Goal: Entertainment & Leisure: Consume media (video, audio)

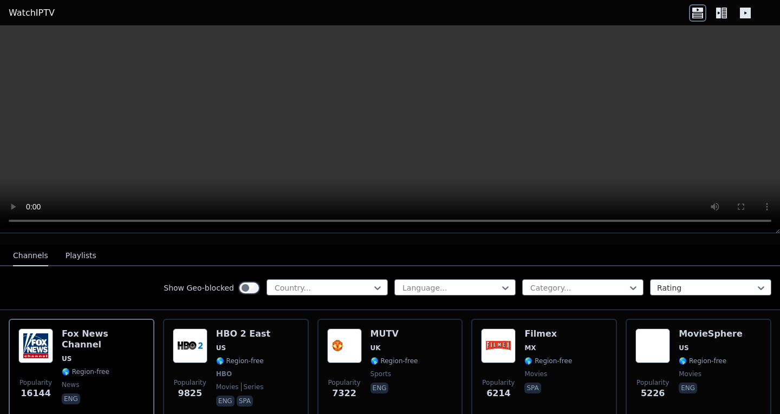
scroll to position [68, 0]
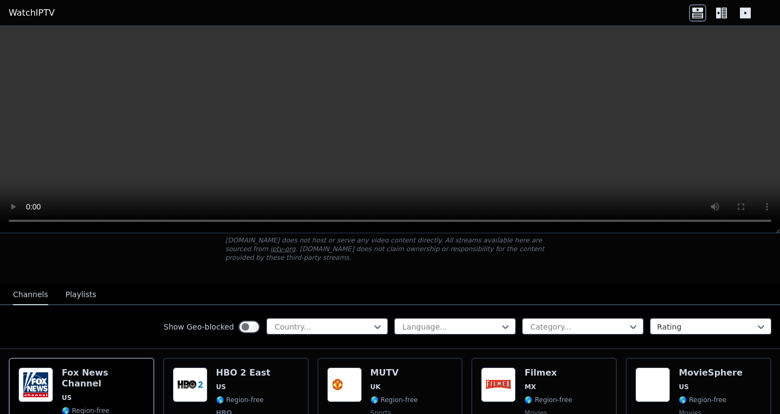
click at [343, 327] on div "Show Geo-blocked Country..." at bounding box center [276, 327] width 224 height 17
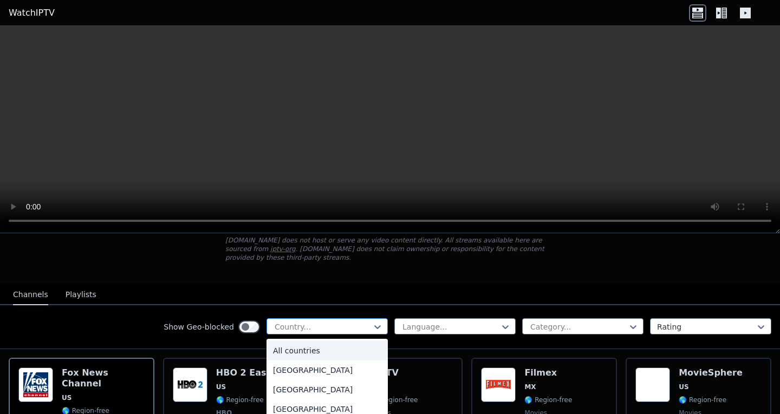
click at [343, 322] on div at bounding box center [323, 327] width 99 height 11
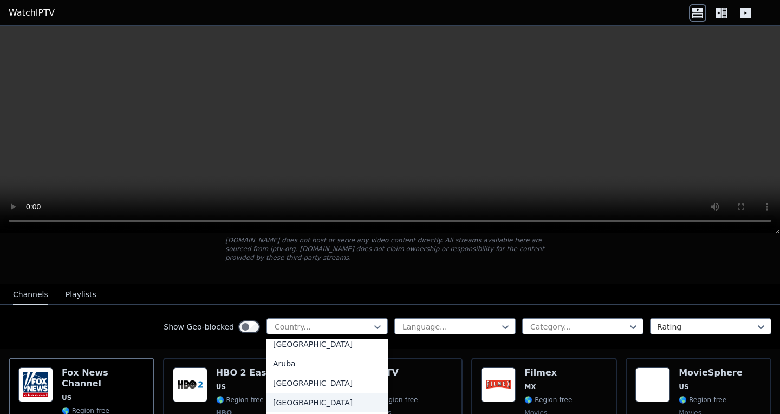
scroll to position [163, 0]
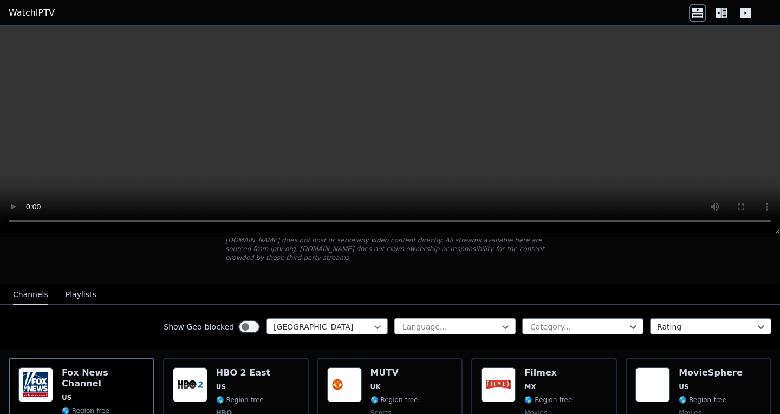
click at [427, 322] on div at bounding box center [450, 327] width 99 height 11
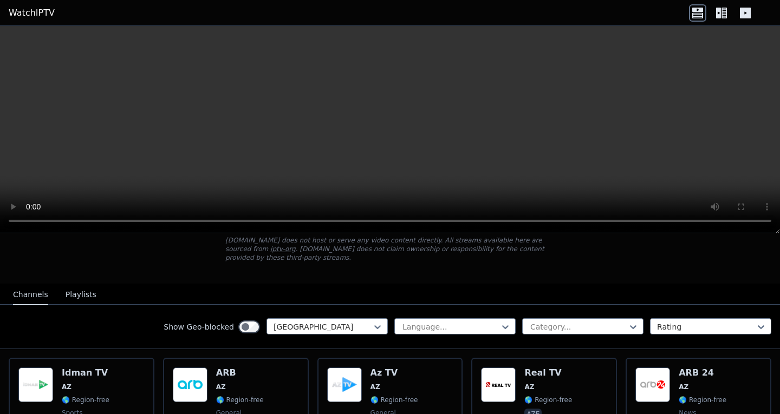
click at [496, 272] on div "WatchIPTV - Free IPTV streams from across the world [DOMAIN_NAME] does not host…" at bounding box center [390, 225] width 364 height 117
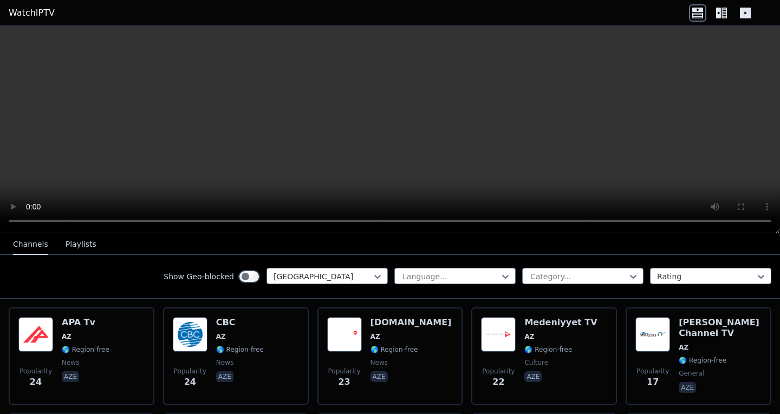
scroll to position [217, 0]
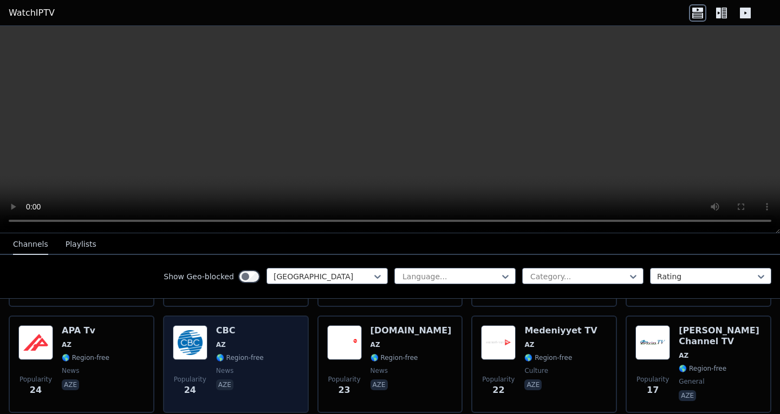
click at [221, 326] on h6 "CBC" at bounding box center [240, 331] width 48 height 11
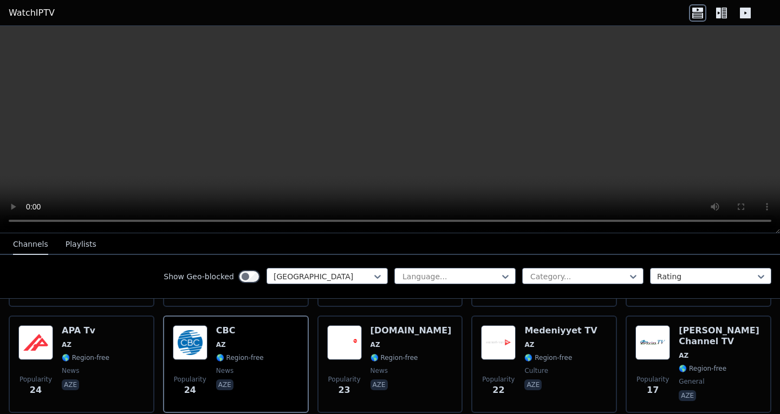
click at [82, 248] on button "Playlists" at bounding box center [81, 245] width 31 height 21
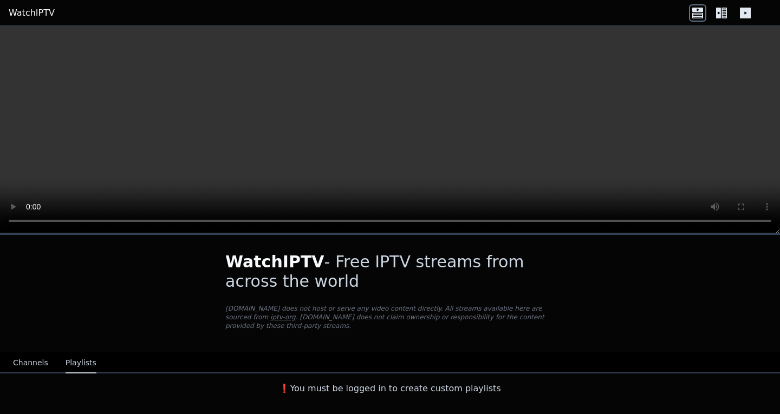
scroll to position [0, 0]
click at [40, 353] on button "Channels" at bounding box center [30, 363] width 35 height 21
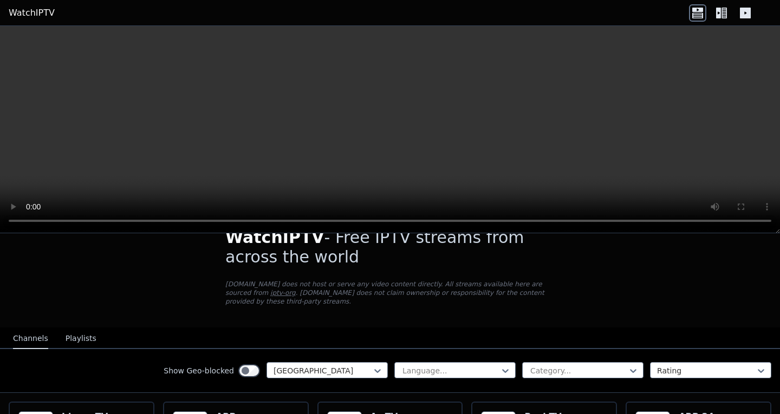
scroll to position [11, 0]
